Goal: Task Accomplishment & Management: Use online tool/utility

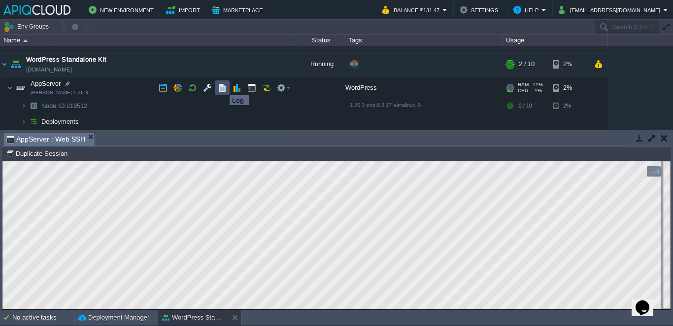
click at [222, 86] on button "button" at bounding box center [222, 87] width 9 height 9
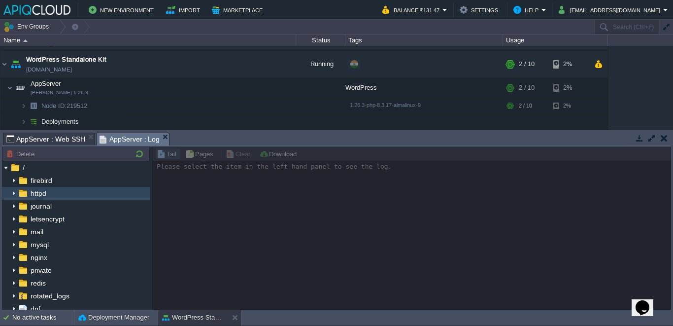
click at [15, 194] on img at bounding box center [14, 193] width 8 height 13
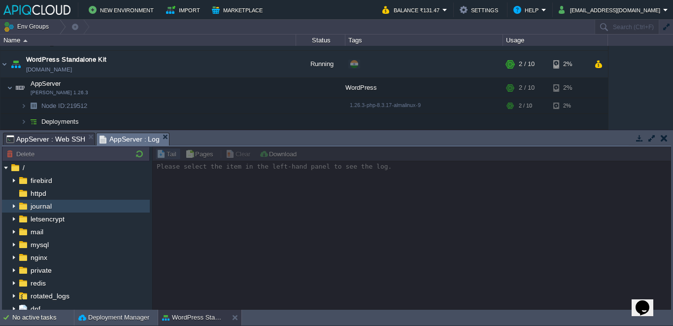
click at [12, 205] on img at bounding box center [14, 206] width 8 height 13
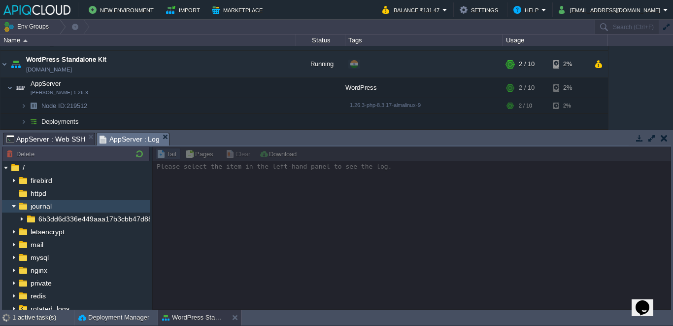
click at [12, 205] on img at bounding box center [14, 206] width 8 height 13
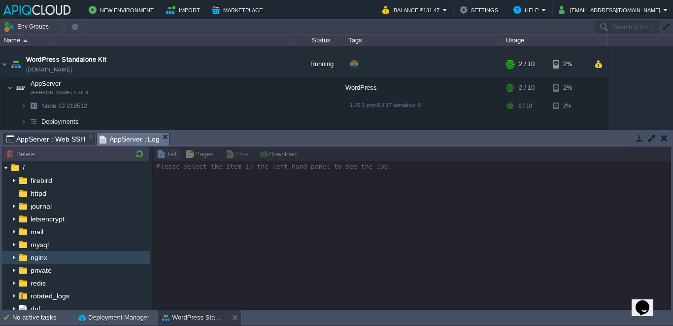
click at [14, 257] on img at bounding box center [14, 257] width 8 height 13
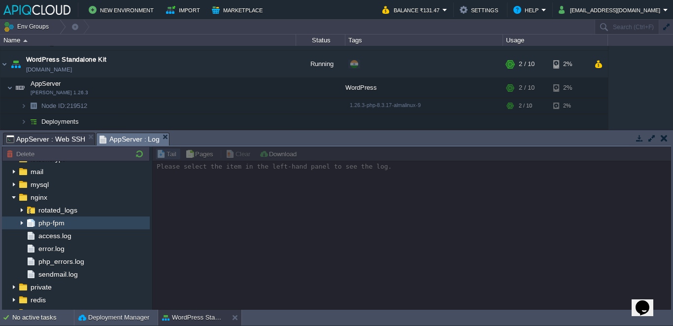
scroll to position [59, 0]
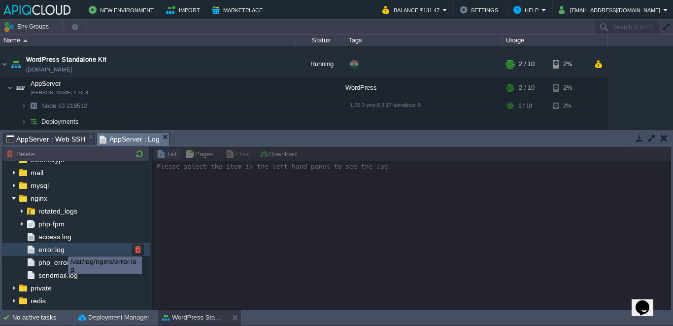
click at [61, 247] on span "error.log" at bounding box center [51, 249] width 30 height 9
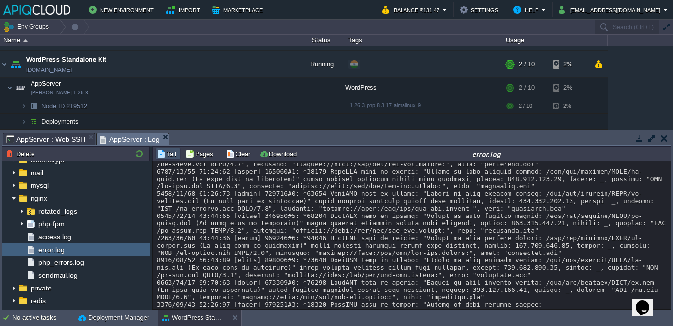
scroll to position [6400, 0]
click at [199, 93] on td at bounding box center [192, 87] width 15 height 15
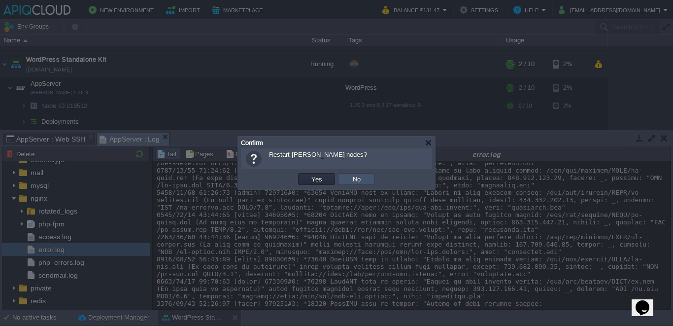
click at [354, 179] on button "No" at bounding box center [357, 179] width 14 height 9
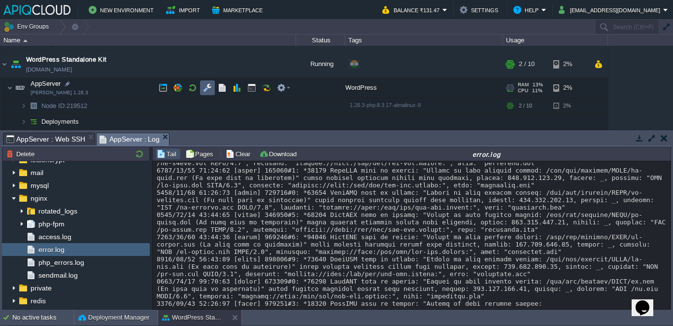
click at [204, 86] on button "button" at bounding box center [207, 87] width 9 height 9
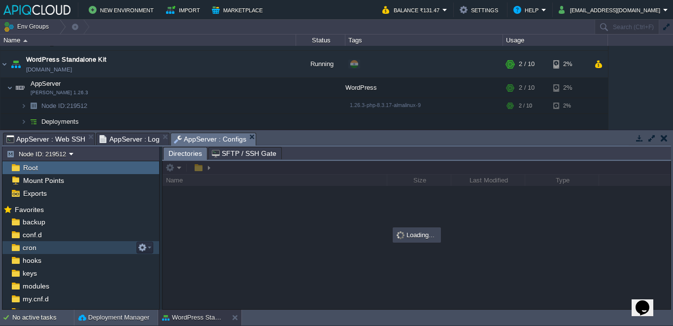
scroll to position [8, 0]
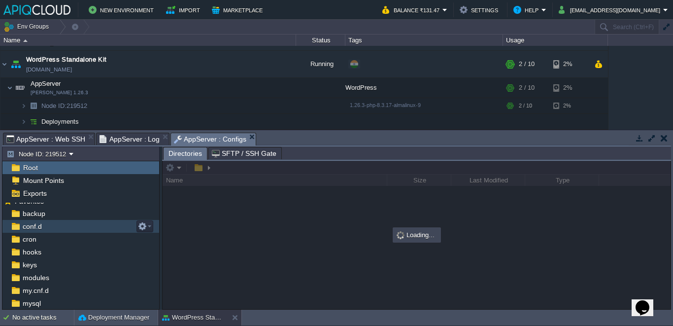
click at [55, 226] on div "conf.d" at bounding box center [80, 226] width 157 height 13
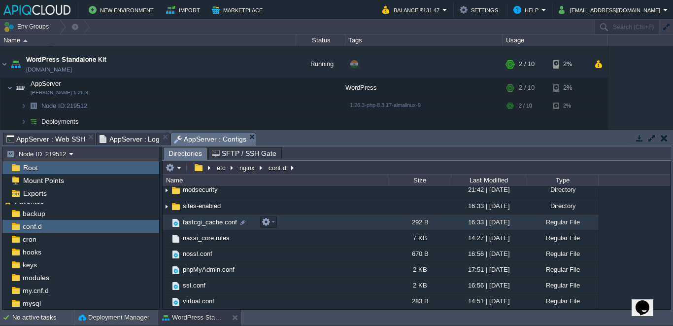
scroll to position [0, 0]
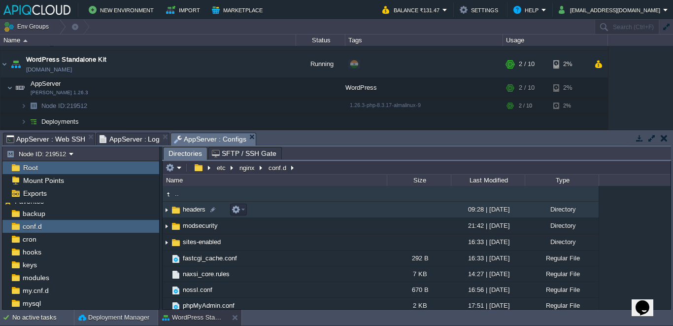
click at [164, 206] on img at bounding box center [167, 209] width 8 height 15
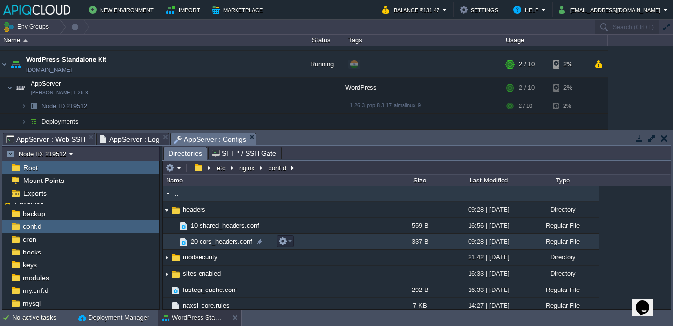
click at [235, 243] on span "20-cors_headers.conf" at bounding box center [221, 241] width 65 height 8
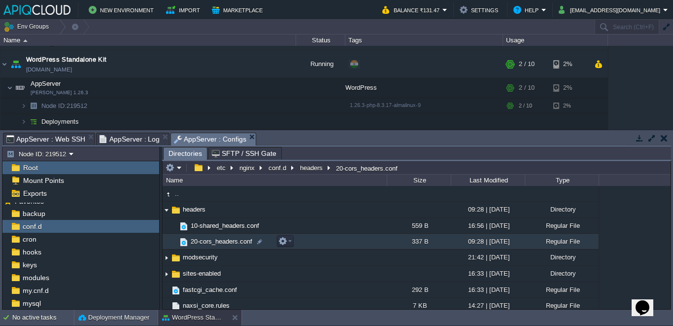
click at [235, 243] on span "20-cors_headers.conf" at bounding box center [221, 241] width 65 height 8
click at [193, 154] on span "Directories" at bounding box center [186, 153] width 34 height 12
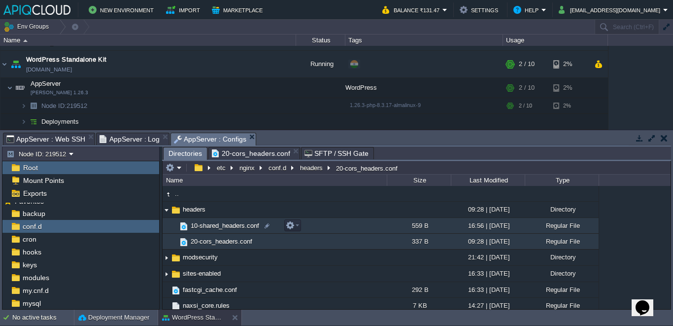
click at [215, 225] on span "10-shared_headers.conf" at bounding box center [224, 225] width 71 height 8
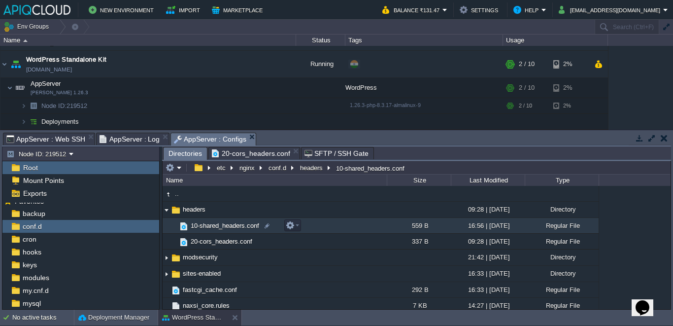
click at [215, 225] on span "10-shared_headers.conf" at bounding box center [224, 225] width 71 height 8
click at [181, 150] on span "Directories" at bounding box center [186, 153] width 34 height 12
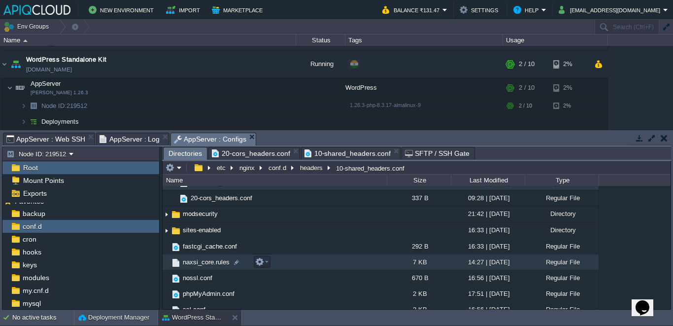
scroll to position [68, 0]
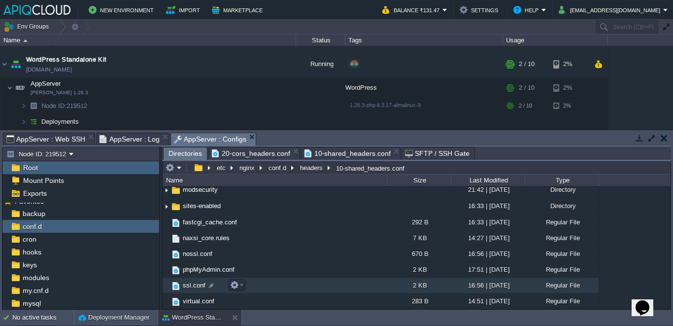
click at [194, 286] on span "ssl.conf" at bounding box center [194, 285] width 26 height 8
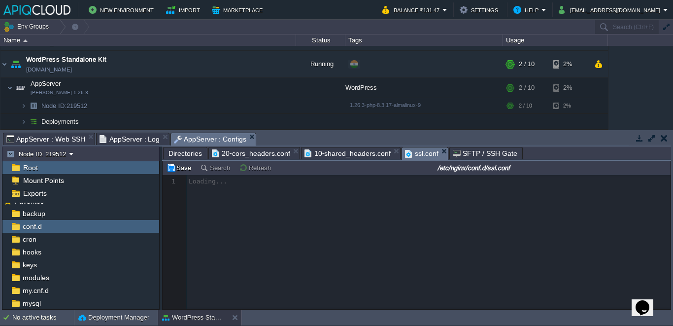
click at [194, 149] on span "Directories" at bounding box center [186, 153] width 34 height 12
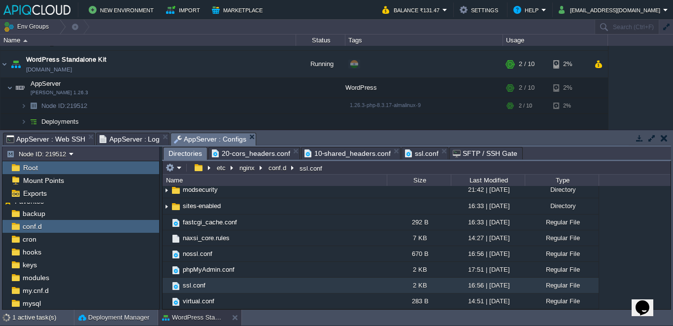
click at [320, 154] on span "10-shared_headers.conf" at bounding box center [348, 153] width 87 height 12
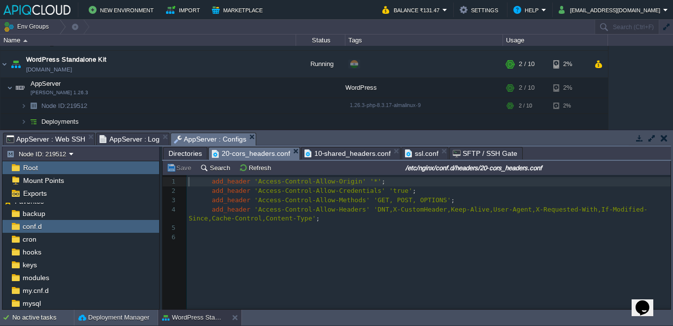
scroll to position [3, 0]
click at [266, 153] on span "20-cors_headers.conf" at bounding box center [251, 153] width 78 height 12
click at [184, 156] on span "Directories" at bounding box center [186, 153] width 34 height 12
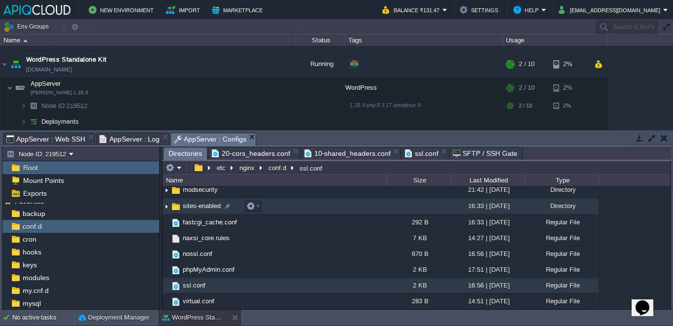
scroll to position [0, 0]
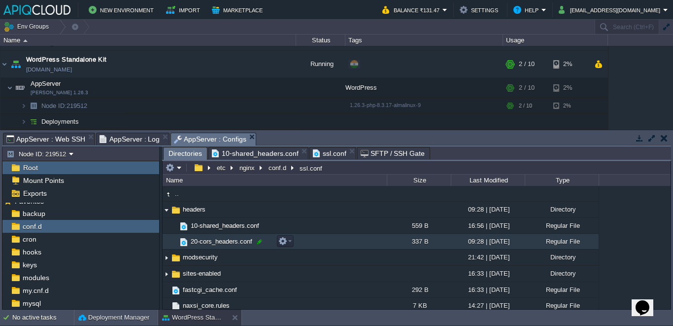
click at [260, 242] on div at bounding box center [259, 241] width 9 height 9
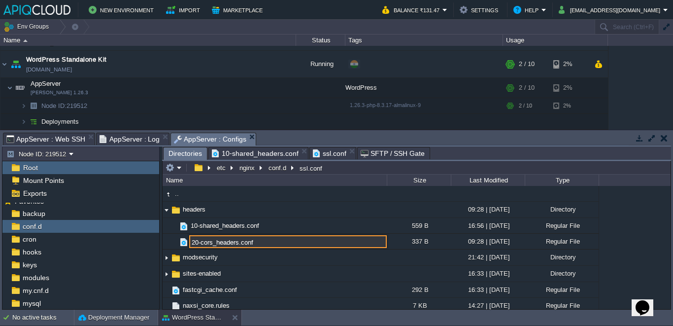
click at [200, 244] on input "20-cors_headers.conf" at bounding box center [288, 241] width 198 height 13
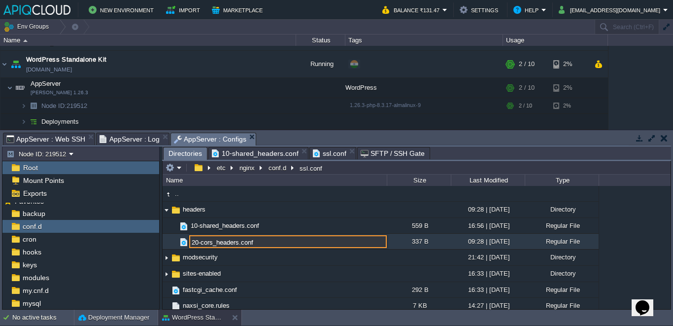
click at [172, 241] on img at bounding box center [175, 241] width 8 height 15
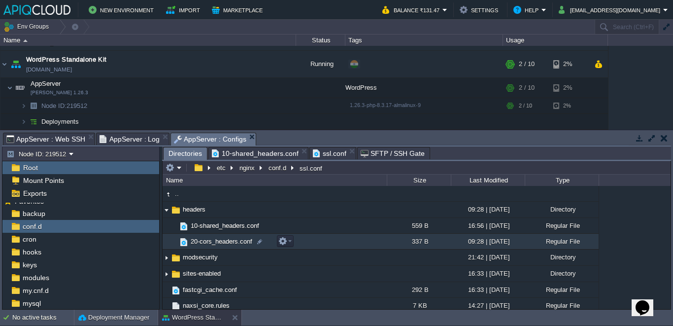
click at [227, 241] on span "20-cors_headers.conf" at bounding box center [221, 241] width 65 height 8
click at [259, 242] on div at bounding box center [259, 241] width 9 height 9
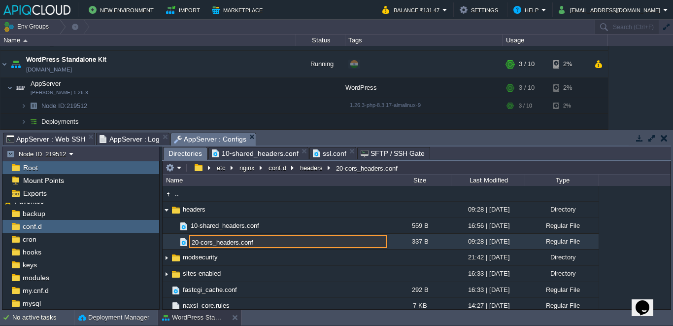
click at [199, 244] on input "20-cors_headers.conf" at bounding box center [288, 241] width 198 height 13
type input "05-cors_headers.conf"
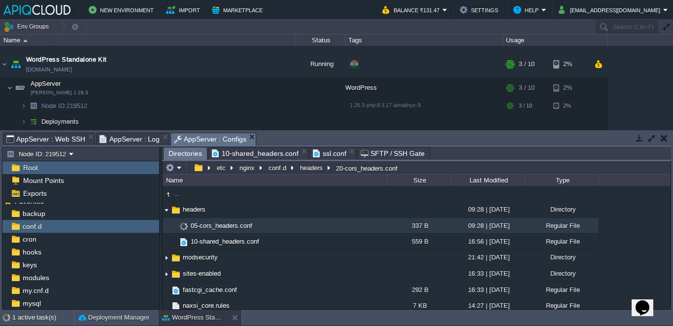
click at [225, 224] on span "05-cors_headers.conf" at bounding box center [221, 225] width 65 height 8
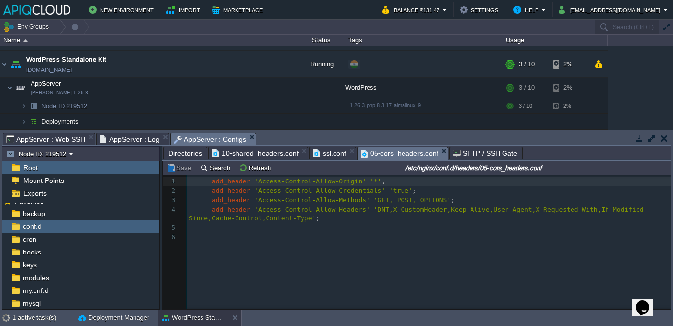
scroll to position [3, 0]
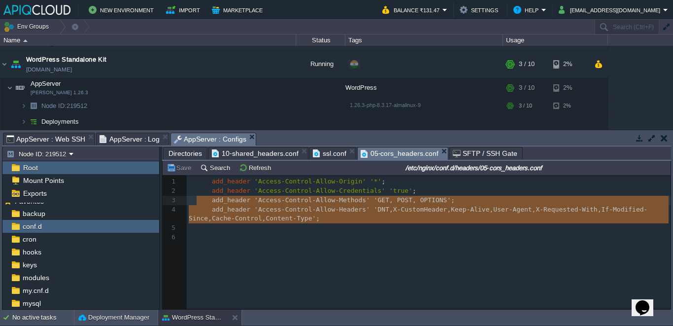
type textarea "add_header 'Access-Control-Allow-Origin' '*'; add_header 'Access-Control-Allow-…"
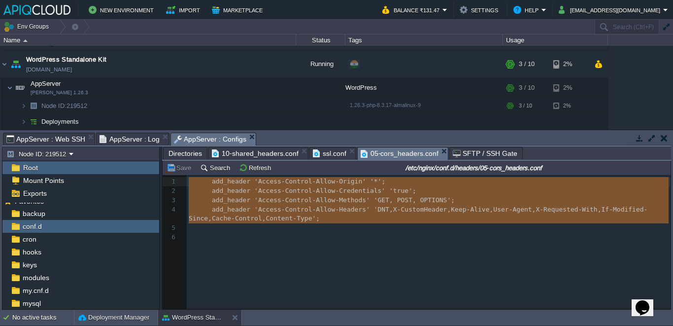
drag, startPoint x: 340, startPoint y: 227, endPoint x: 168, endPoint y: 178, distance: 178.4
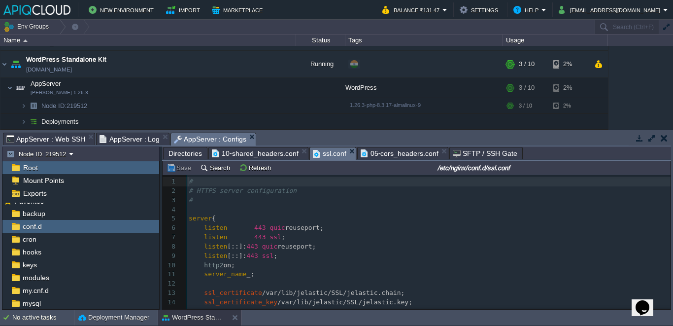
click at [320, 153] on span "ssl.conf" at bounding box center [330, 153] width 34 height 12
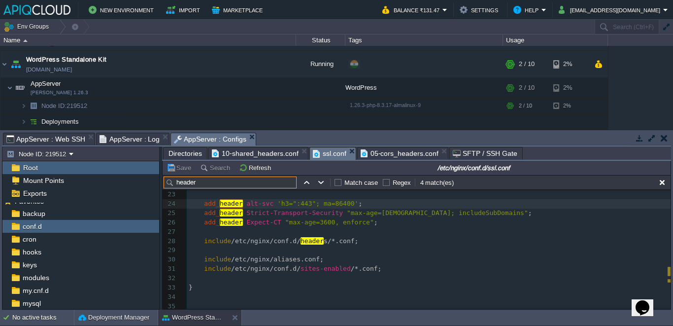
scroll to position [187, 0]
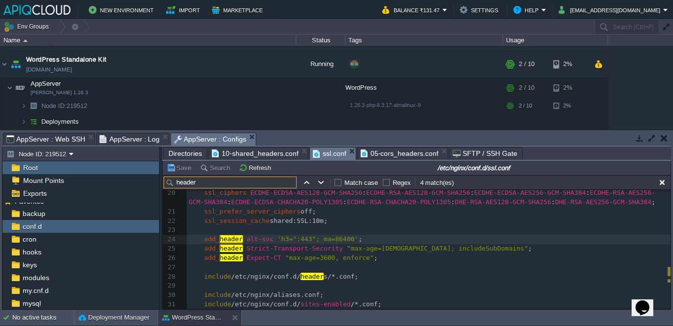
type input "header"
click at [259, 252] on div "x 1 # 2 # HTTPS server configuration 3 # 4 ​ 5 server { 6 listen 443 quic reuse…" at bounding box center [429, 179] width 484 height 334
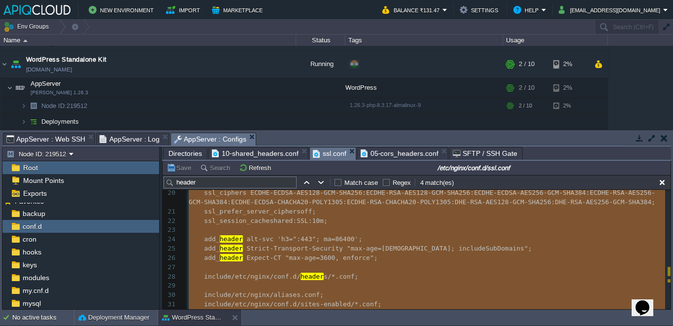
type textarea "-"
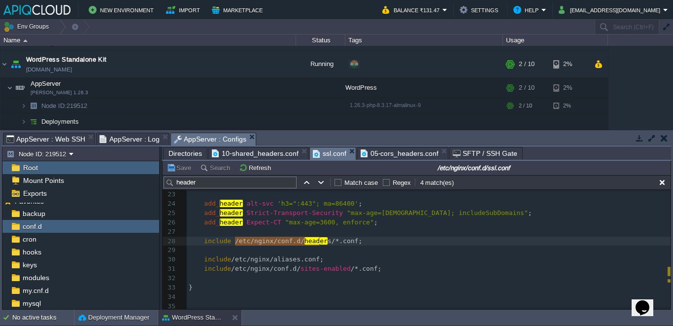
type textarea "/etc/nginx/conf.d/headers/*.conf;"
drag, startPoint x: 234, startPoint y: 238, endPoint x: 370, endPoint y: 235, distance: 136.6
click at [261, 152] on span "10-shared_headers.conf" at bounding box center [255, 153] width 87 height 12
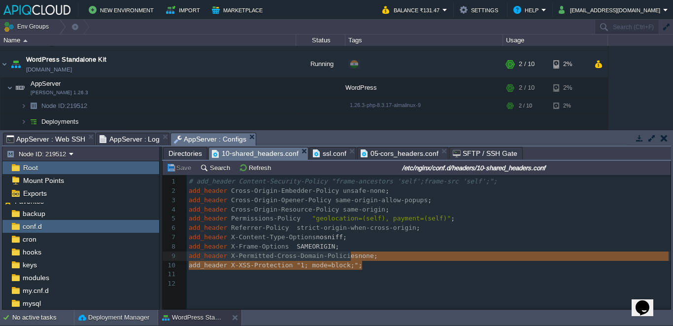
type textarea "s nosniff; add_header X-Frame-Options SAMEORIGIN; add_header X-Permitted-Cross-…"
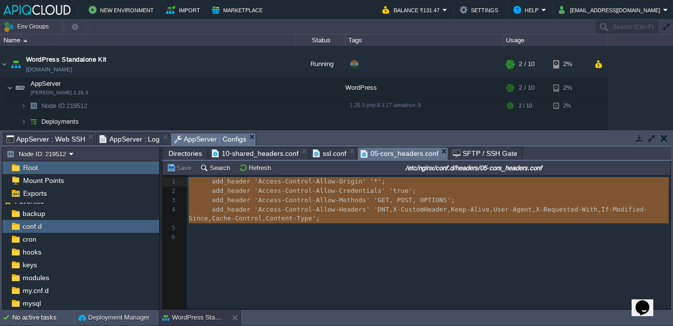
click at [395, 150] on span "05-cors_headers.conf" at bounding box center [400, 153] width 78 height 12
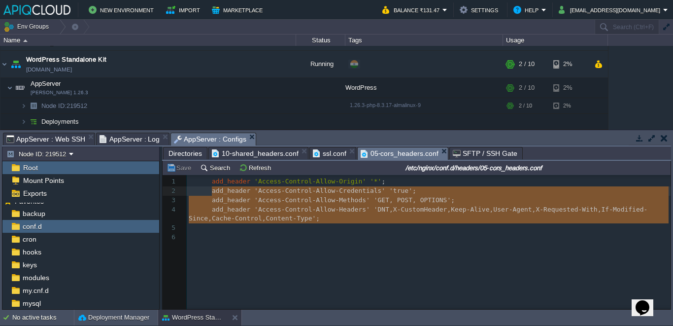
type textarea "add_header 'Access-Control-Allow-Origin' '*'; add_header 'Access-Control-Allow-…"
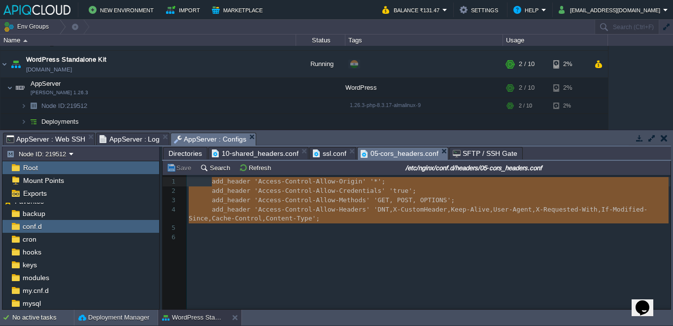
drag, startPoint x: 329, startPoint y: 229, endPoint x: 211, endPoint y: 183, distance: 126.6
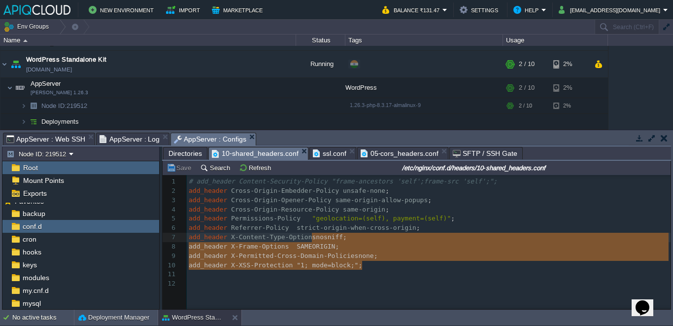
click at [266, 152] on span "10-shared_headers.conf" at bounding box center [255, 153] width 87 height 12
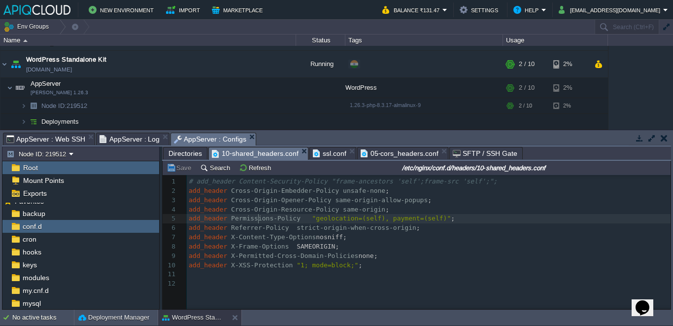
click at [257, 218] on span "Permissions-Policy" at bounding box center [266, 217] width 70 height 7
type textarea "# add_header Content-Security-Policy "frame-ancestors 'self';frame-src 'self';"…"
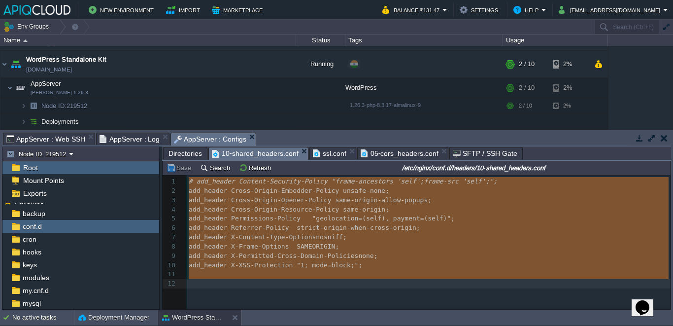
click at [397, 151] on span "05-cors_headers.conf" at bounding box center [400, 153] width 78 height 12
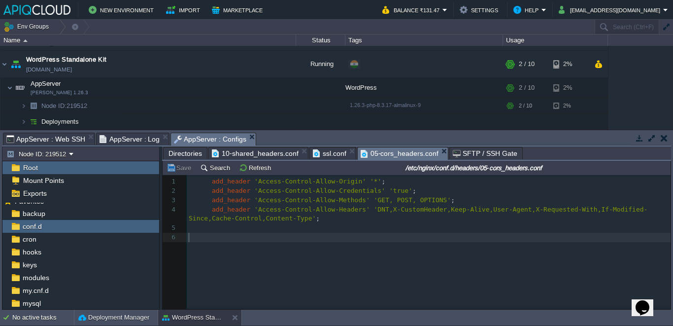
click at [331, 241] on pre "​" at bounding box center [431, 237] width 488 height 9
type textarea "add_header 'Access-Control-Allow-Origin' '*'; add_header 'Access-Control-Allow-…"
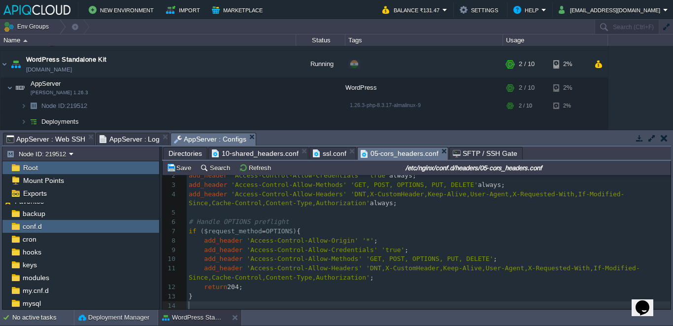
scroll to position [0, 0]
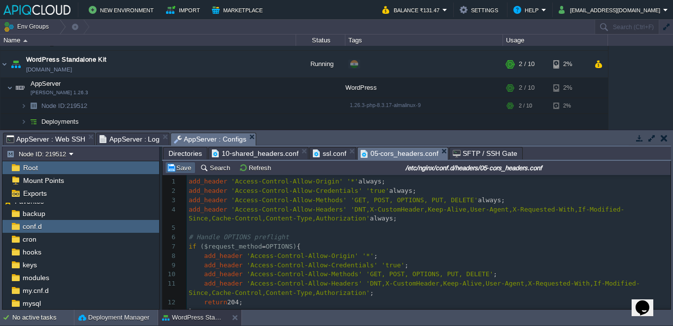
click at [187, 166] on button "Save" at bounding box center [181, 167] width 28 height 9
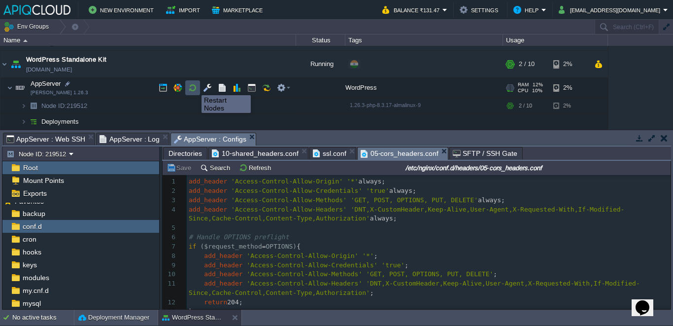
click at [194, 86] on button "button" at bounding box center [192, 87] width 9 height 9
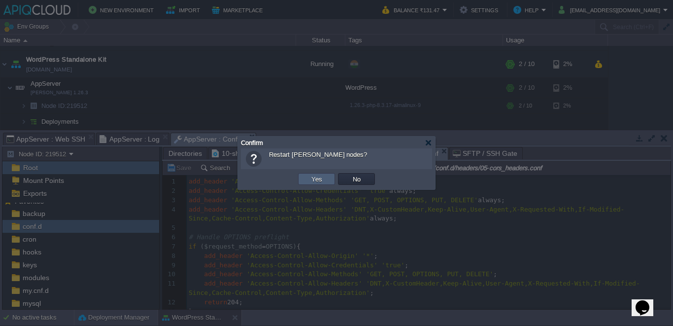
click at [308, 178] on td "Yes" at bounding box center [316, 179] width 37 height 12
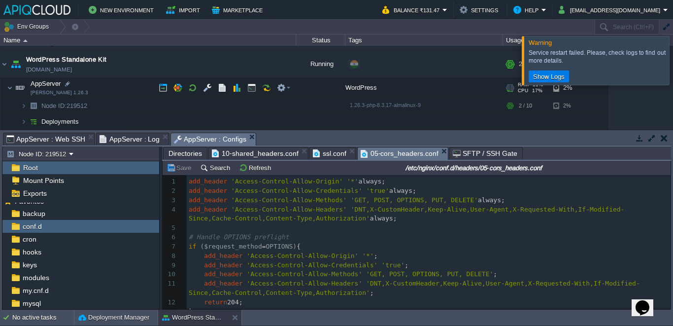
scroll to position [128, 0]
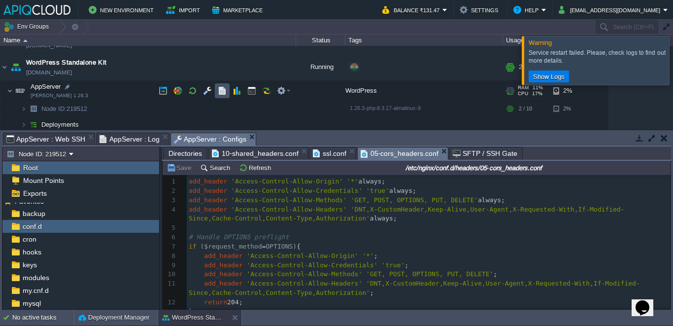
click at [218, 89] on button "button" at bounding box center [222, 90] width 9 height 9
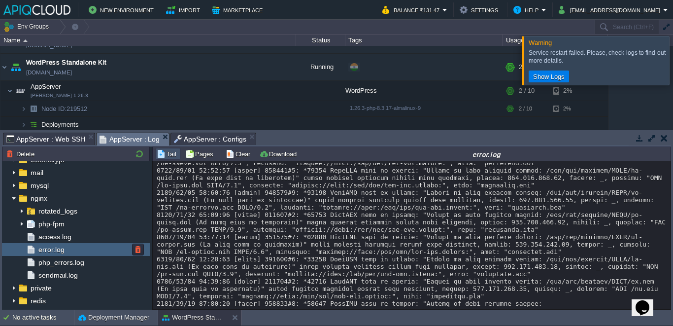
click at [73, 249] on div "error.log" at bounding box center [76, 249] width 148 height 13
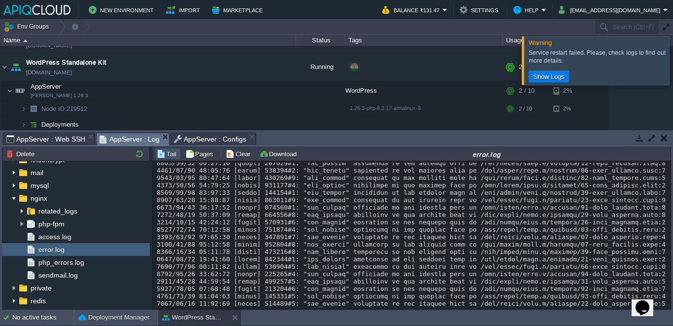
scroll to position [6726, 0]
drag, startPoint x: 240, startPoint y: 215, endPoint x: 156, endPoint y: 208, distance: 83.6
click at [156, 208] on div "Loading..." at bounding box center [412, 235] width 518 height 148
copy div "[DATE] 13:02:26 [emerg] 644859#0: "add_header" directive is not allowed here in…"
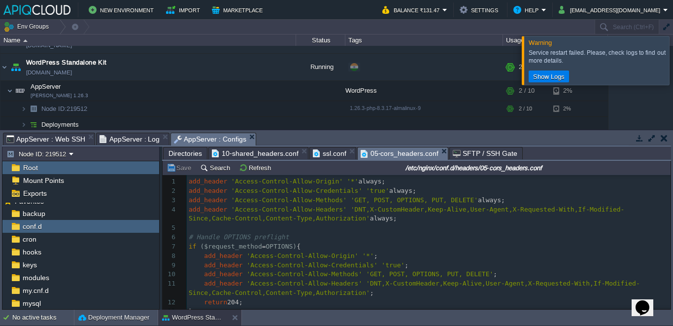
click at [208, 139] on span "AppServer : Configs" at bounding box center [210, 139] width 72 height 12
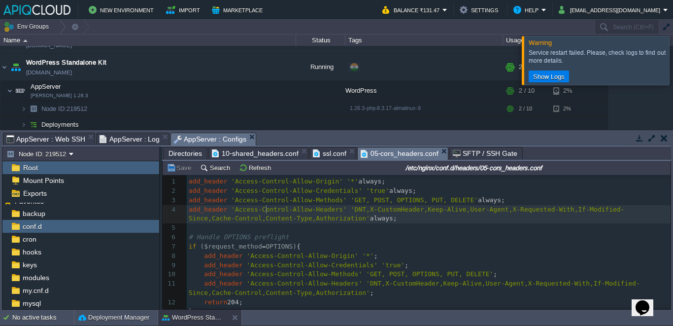
click at [267, 213] on div "xxxxxxxxxx 14 1 add_header 'Access-Control-Allow-Origin' '*' always; 2 add_head…" at bounding box center [429, 251] width 484 height 149
type textarea "add_header 'Access-Control-Allow-Origin' '*' always; add_header 'Access-Control…"
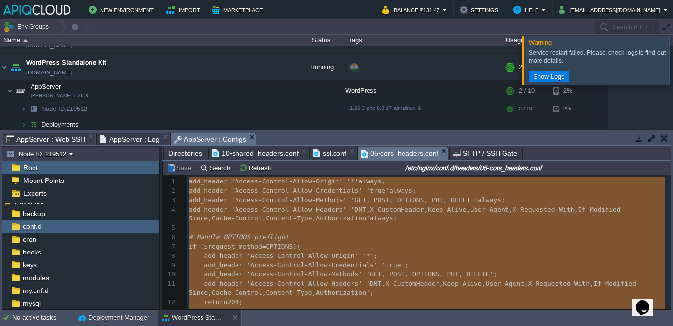
scroll to position [55, 0]
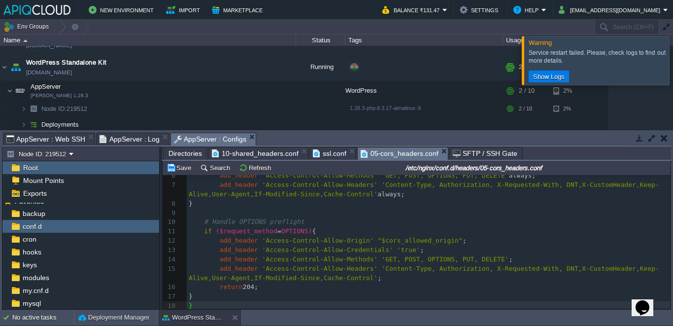
click at [182, 176] on div at bounding box center [183, 223] width 6 height 201
click at [183, 173] on td "Save" at bounding box center [180, 168] width 31 height 12
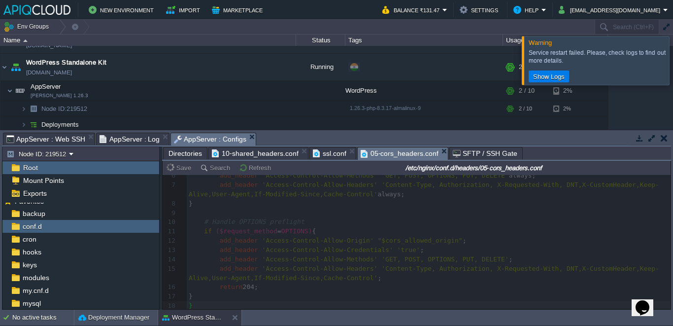
click at [673, 69] on div at bounding box center [685, 60] width 0 height 48
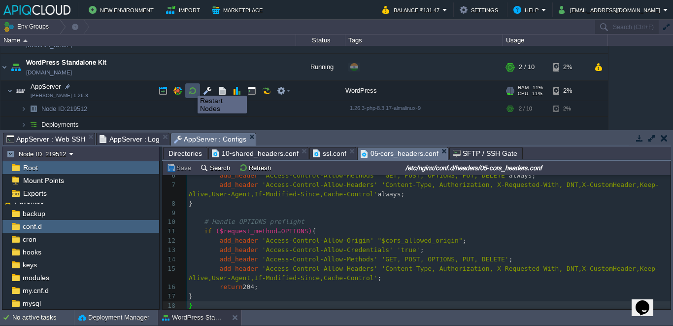
click at [190, 87] on button "button" at bounding box center [192, 90] width 9 height 9
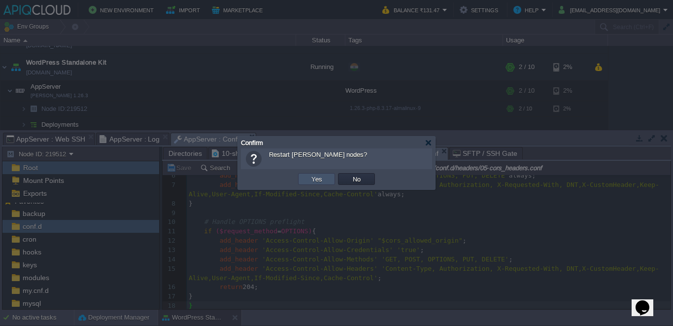
click at [315, 178] on button "Yes" at bounding box center [317, 179] width 17 height 9
